Goal: Information Seeking & Learning: Understand process/instructions

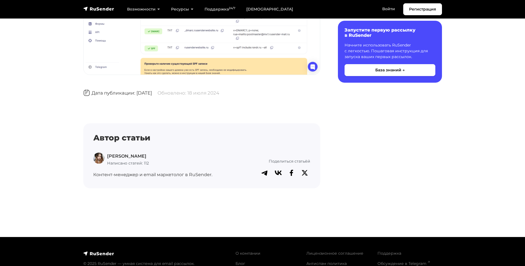
scroll to position [881, 0]
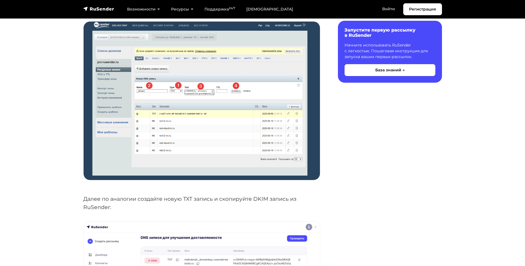
scroll to position [1606, 0]
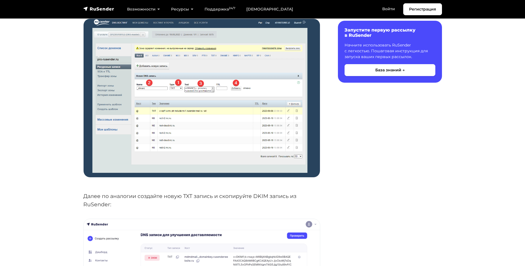
click at [172, 111] on img at bounding box center [202, 98] width 236 height 158
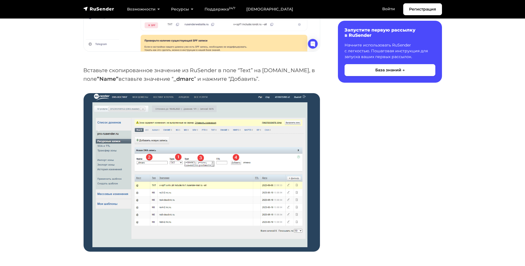
scroll to position [1523, 0]
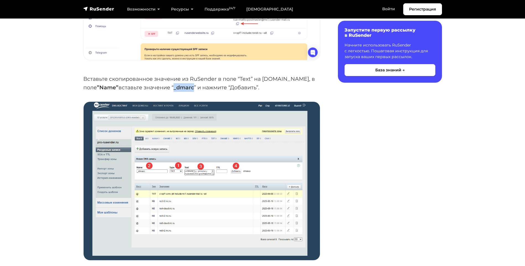
drag, startPoint x: 138, startPoint y: 87, endPoint x: 159, endPoint y: 87, distance: 21.0
click at [159, 87] on p "Вставьте скопированное значение из RuSender в поле “Text” на nic.ru, в поле ”Na…" at bounding box center [201, 83] width 237 height 17
copy strong "_dmarc"
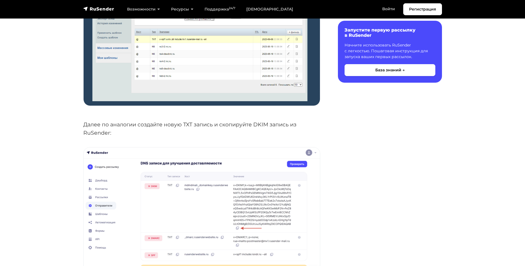
scroll to position [813, 0]
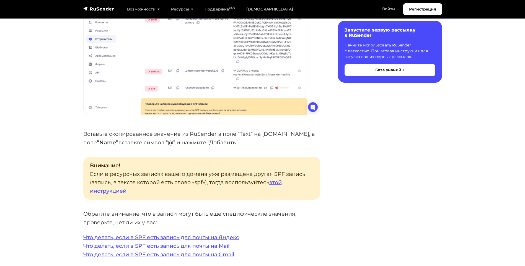
scroll to position [1090, 0]
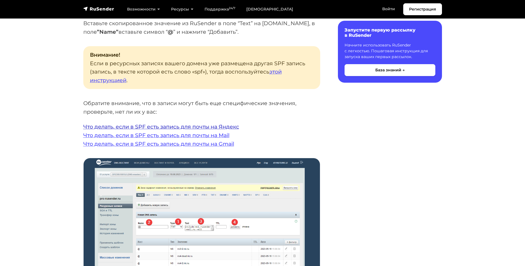
click at [191, 126] on link "Что делать, если в SPF есть запись для почты на Яндекс" at bounding box center [161, 126] width 156 height 7
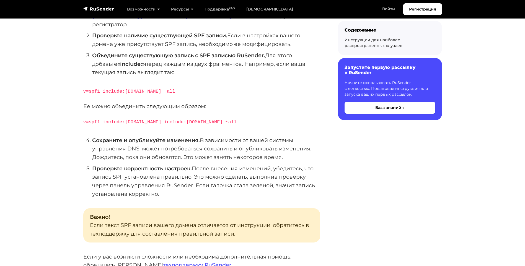
scroll to position [166, 0]
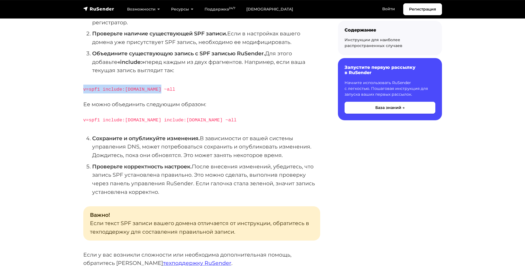
drag, startPoint x: 83, startPoint y: 80, endPoint x: 156, endPoint y: 80, distance: 72.3
click at [156, 87] on code "v=spf1 include:domain.ru ~all" at bounding box center [129, 89] width 92 height 5
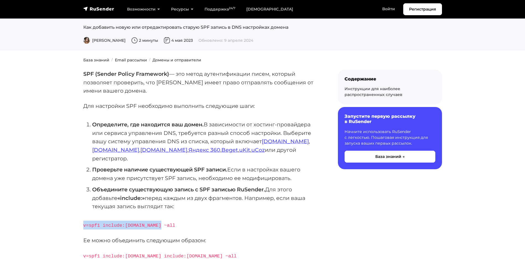
scroll to position [83, 0]
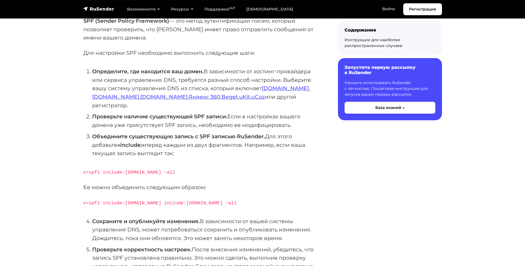
drag, startPoint x: 84, startPoint y: 163, endPoint x: 169, endPoint y: 163, distance: 85.3
click at [169, 168] on p "v=spf1 include:domain.ru ~all" at bounding box center [201, 172] width 237 height 9
drag, startPoint x: 169, startPoint y: 163, endPoint x: 131, endPoint y: 126, distance: 53.1
click at [131, 133] on strong "Объедините существующую запись с SPF записью RuSender." at bounding box center [178, 136] width 173 height 7
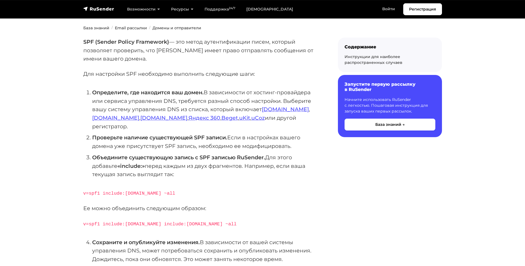
scroll to position [62, 0]
click at [140, 118] on link "Nic.ru" at bounding box center [163, 118] width 47 height 7
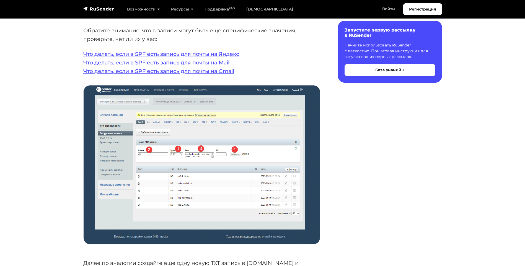
scroll to position [1163, 0]
